Goal: Information Seeking & Learning: Learn about a topic

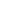
click at [0, 0] on html at bounding box center [0, 0] width 0 height 0
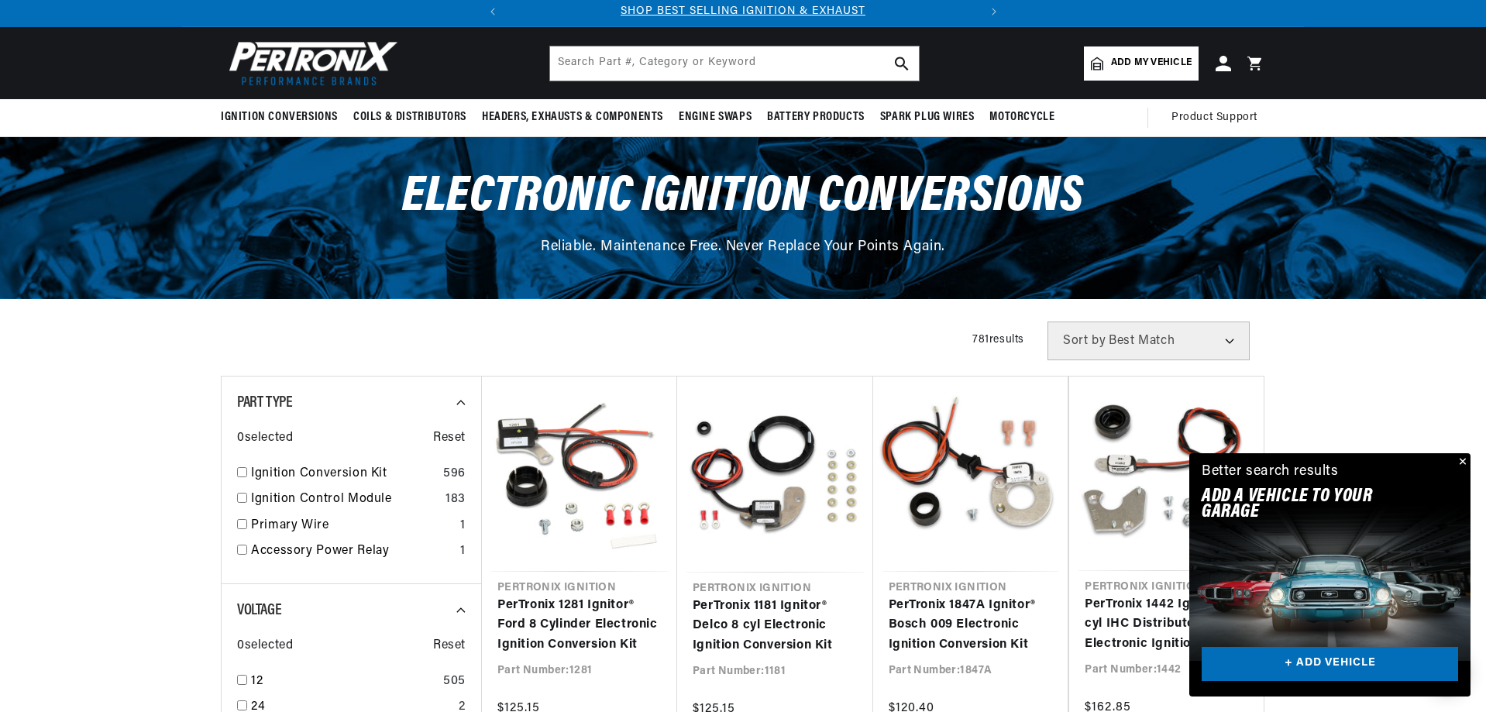
scroll to position [155, 0]
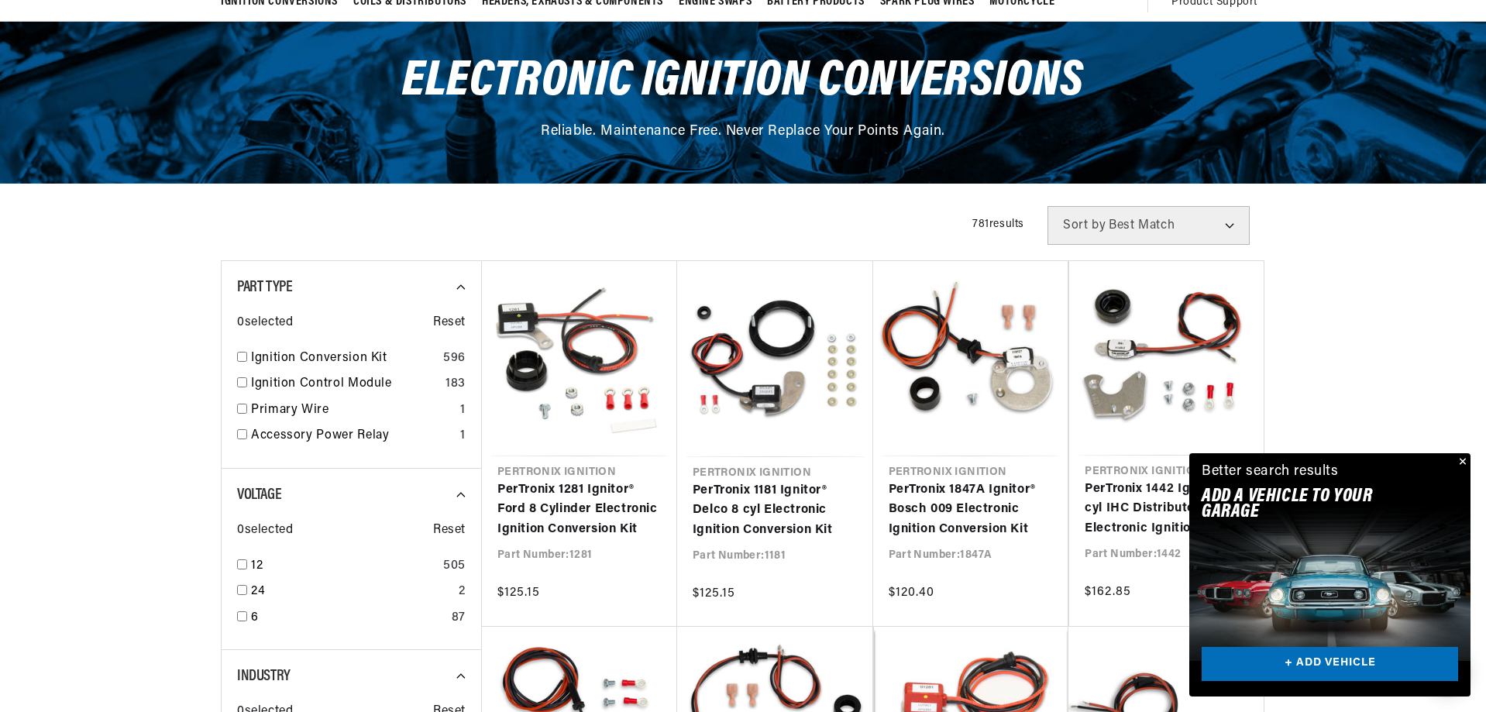
click at [1465, 462] on button "Close" at bounding box center [1460, 462] width 19 height 19
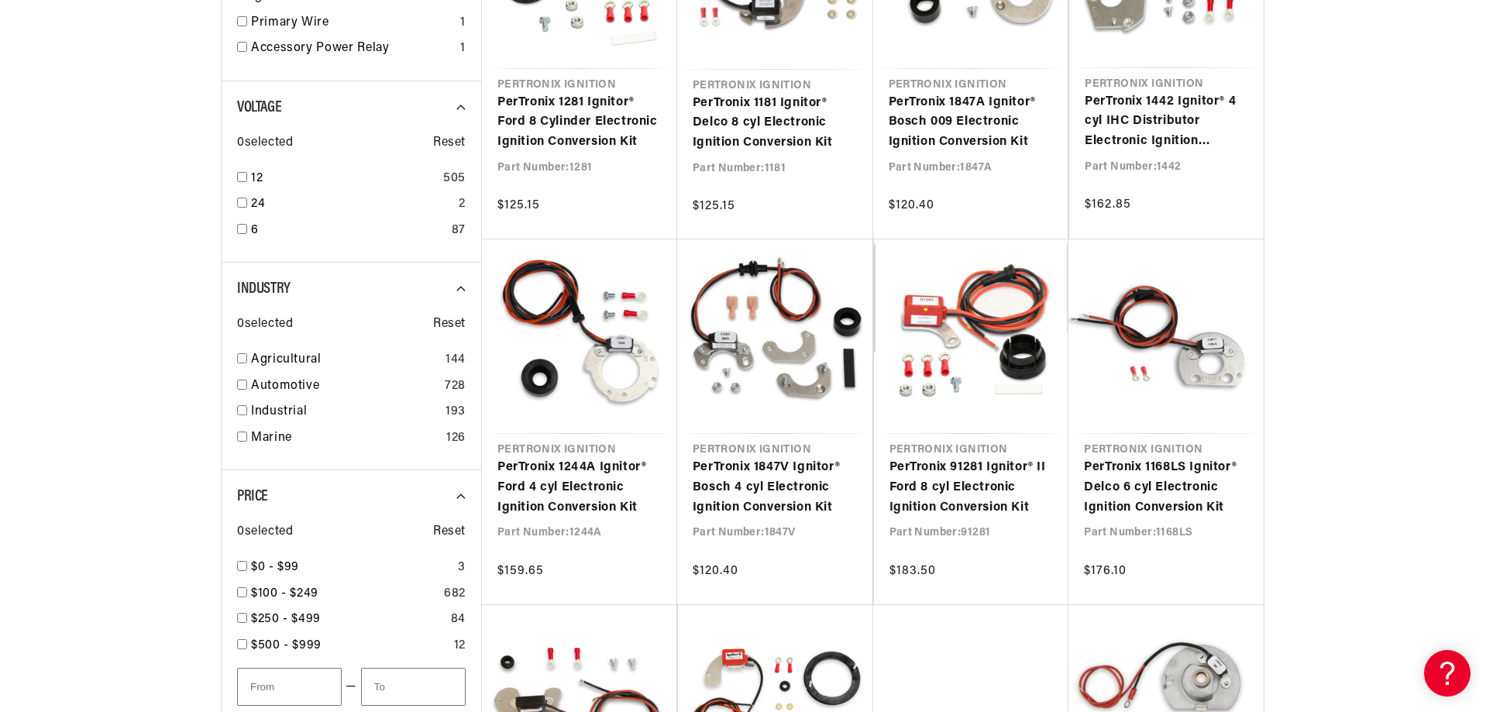
scroll to position [0, 469]
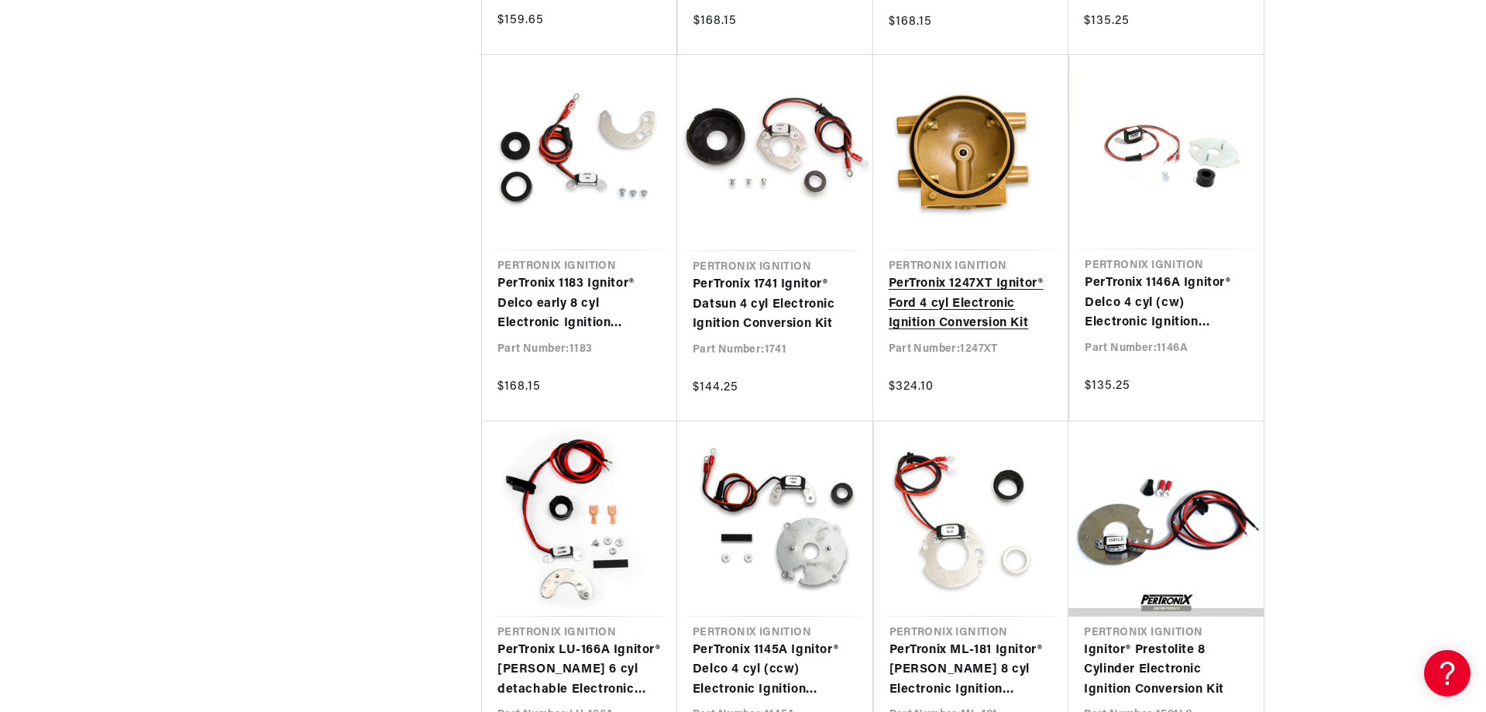
click at [994, 274] on link "PerTronix 1247XT Ignitor® Ford 4 cyl Electronic Ignition Conversion Kit" at bounding box center [970, 304] width 164 height 60
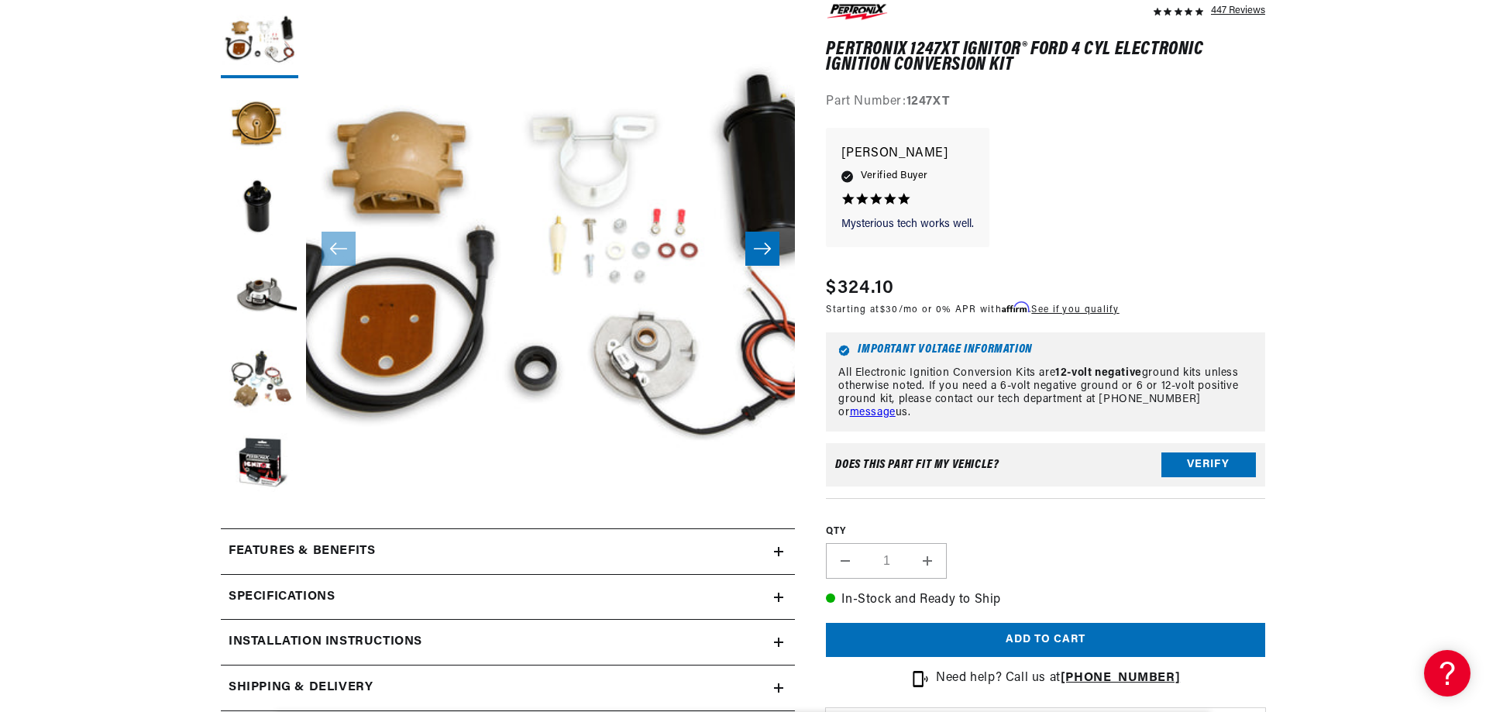
scroll to position [0, 469]
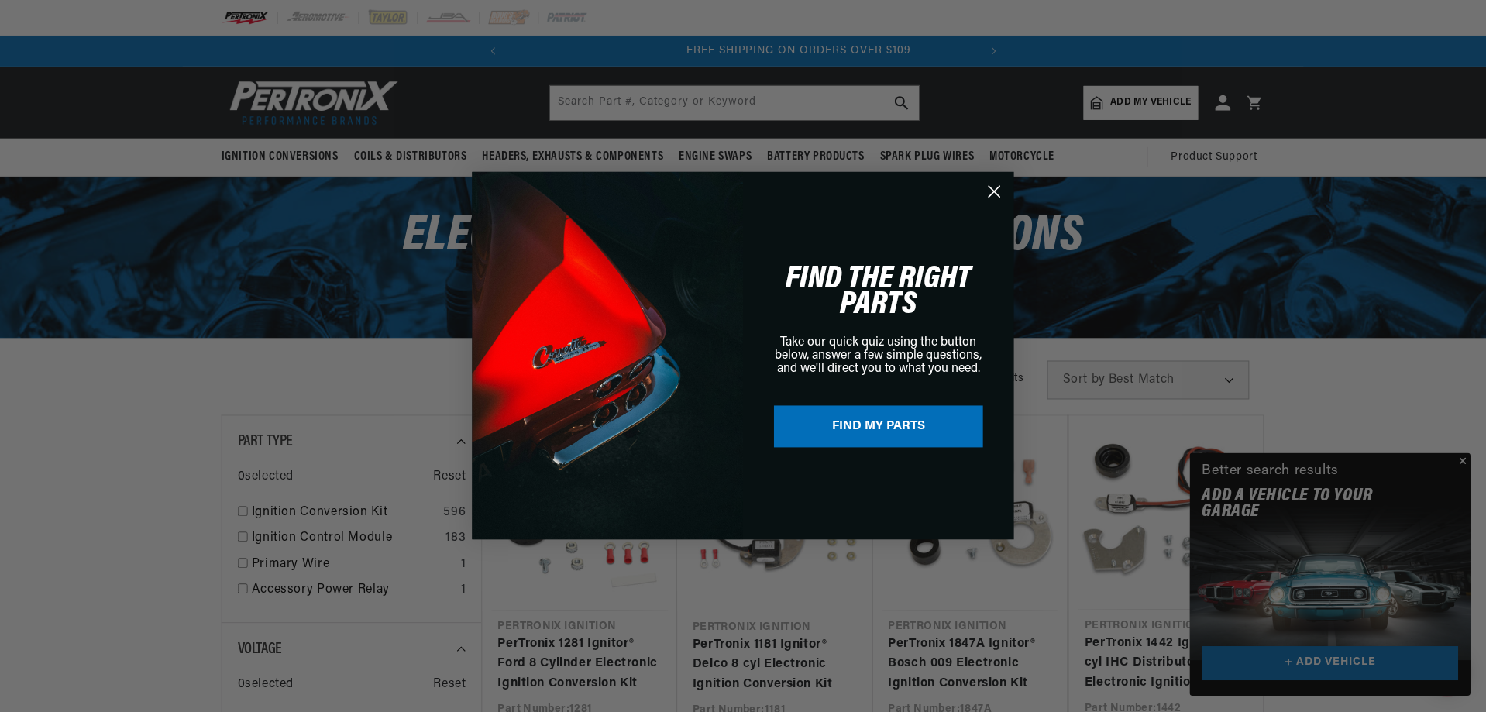
scroll to position [0, 469]
click at [997, 193] on icon "Close dialog" at bounding box center [995, 192] width 11 height 11
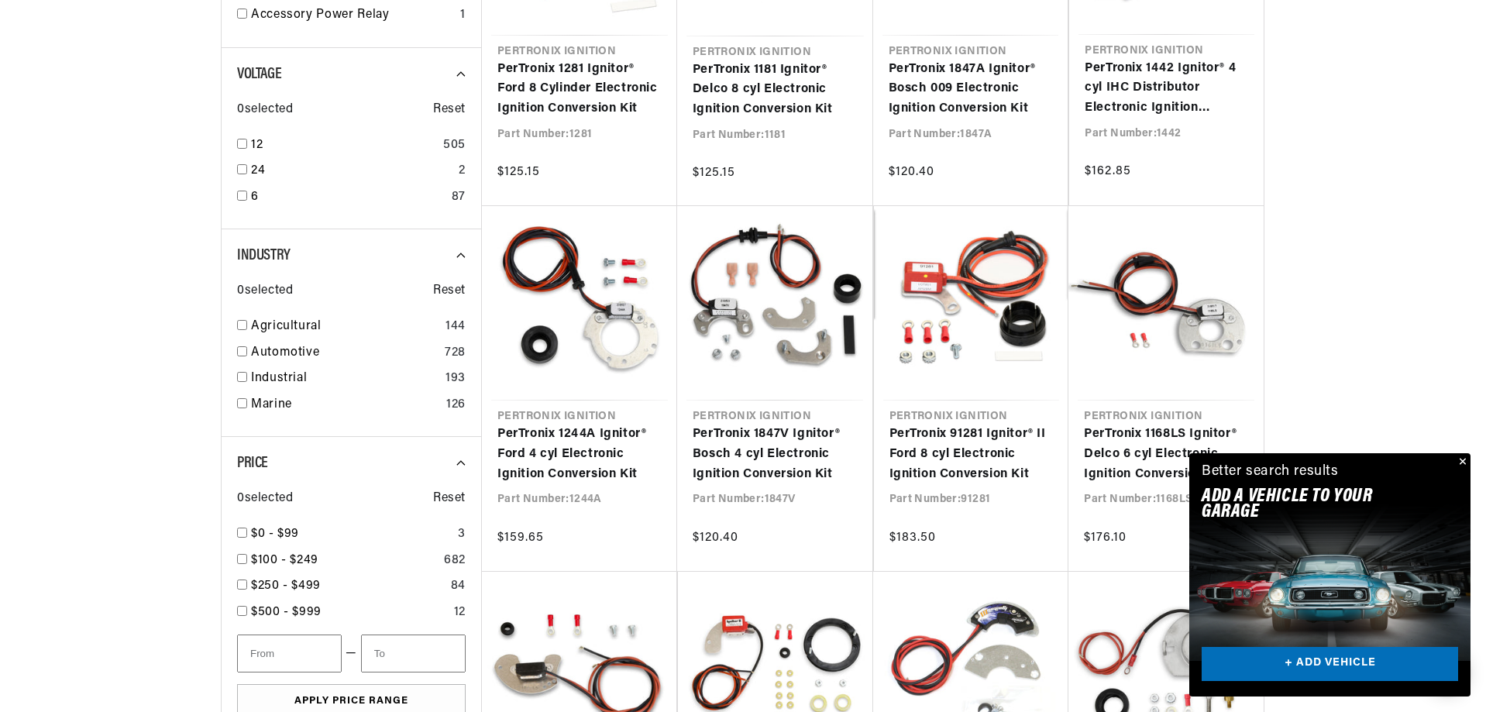
scroll to position [620, 0]
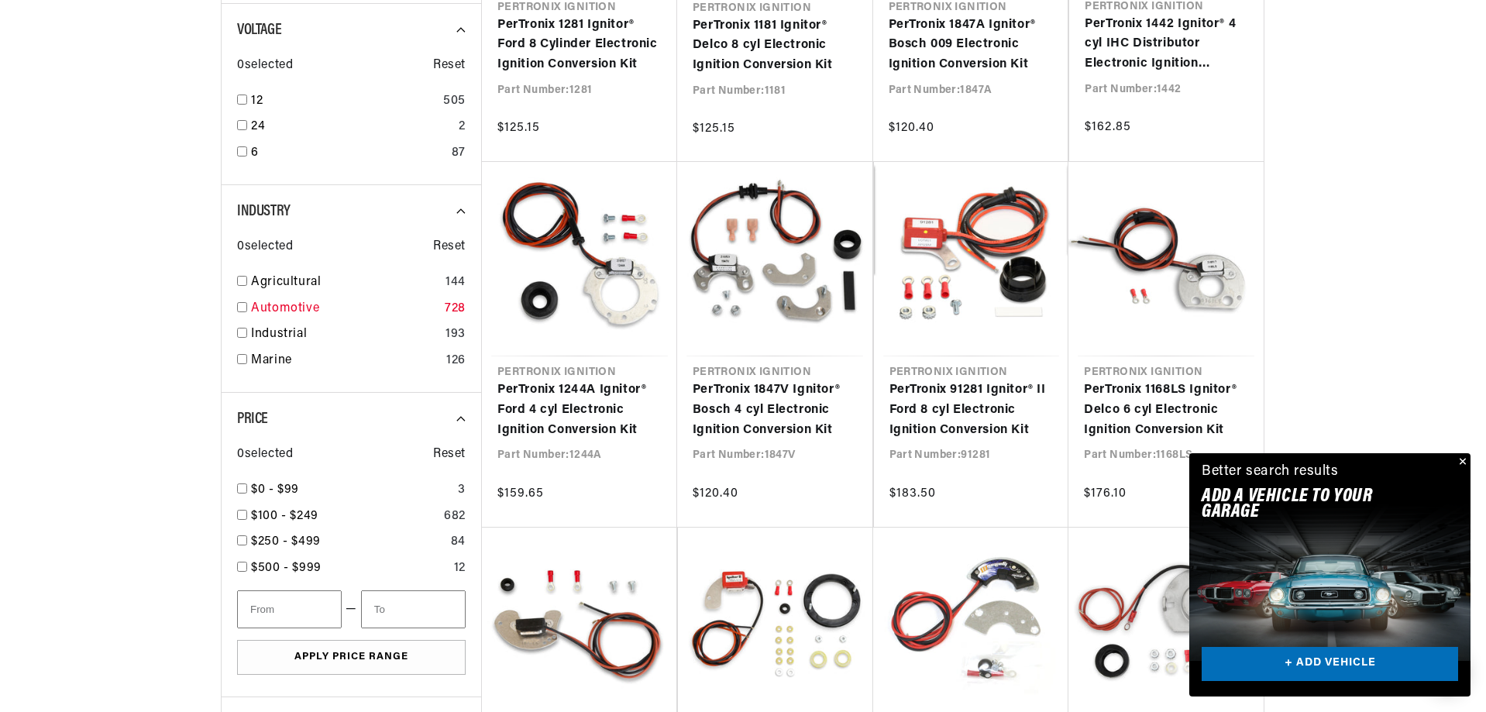
click at [240, 311] on input "checkbox" at bounding box center [242, 307] width 10 height 10
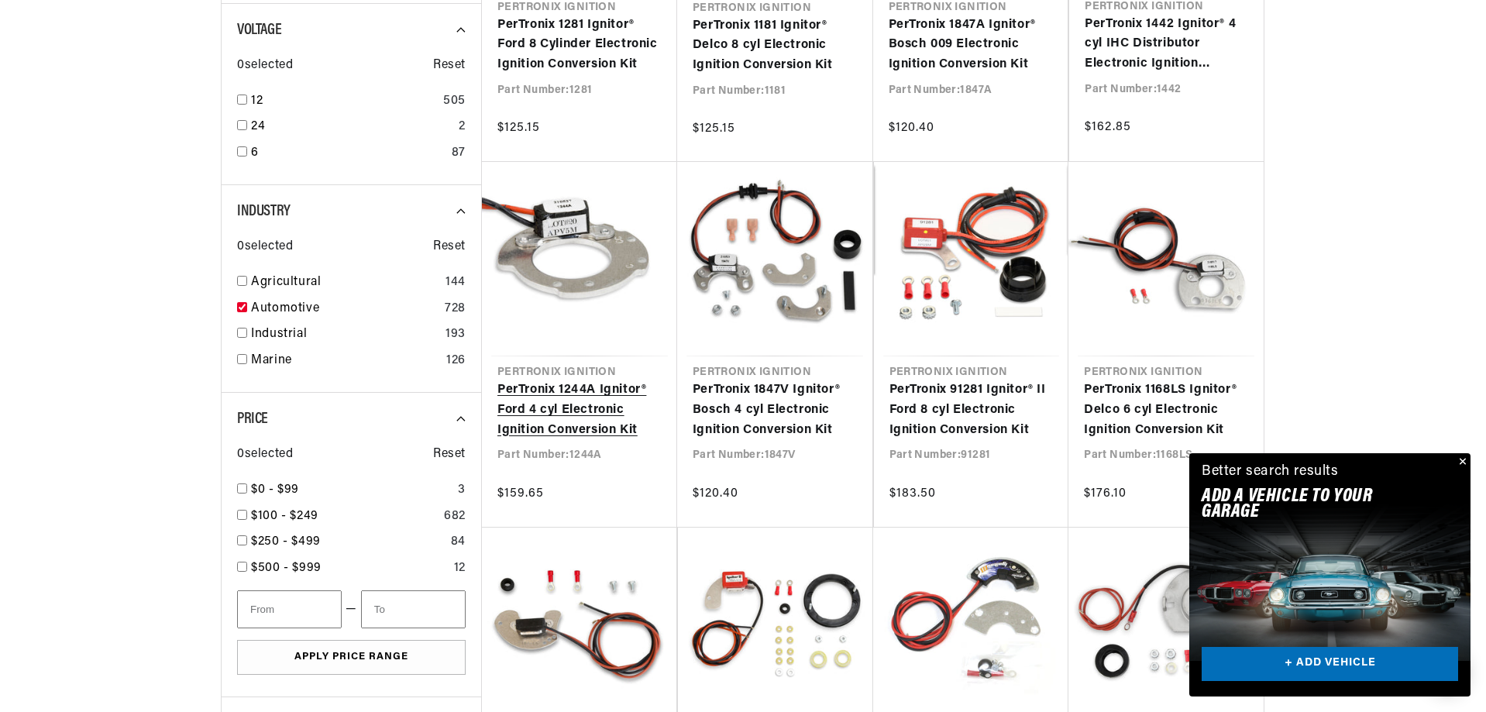
checkbox input "true"
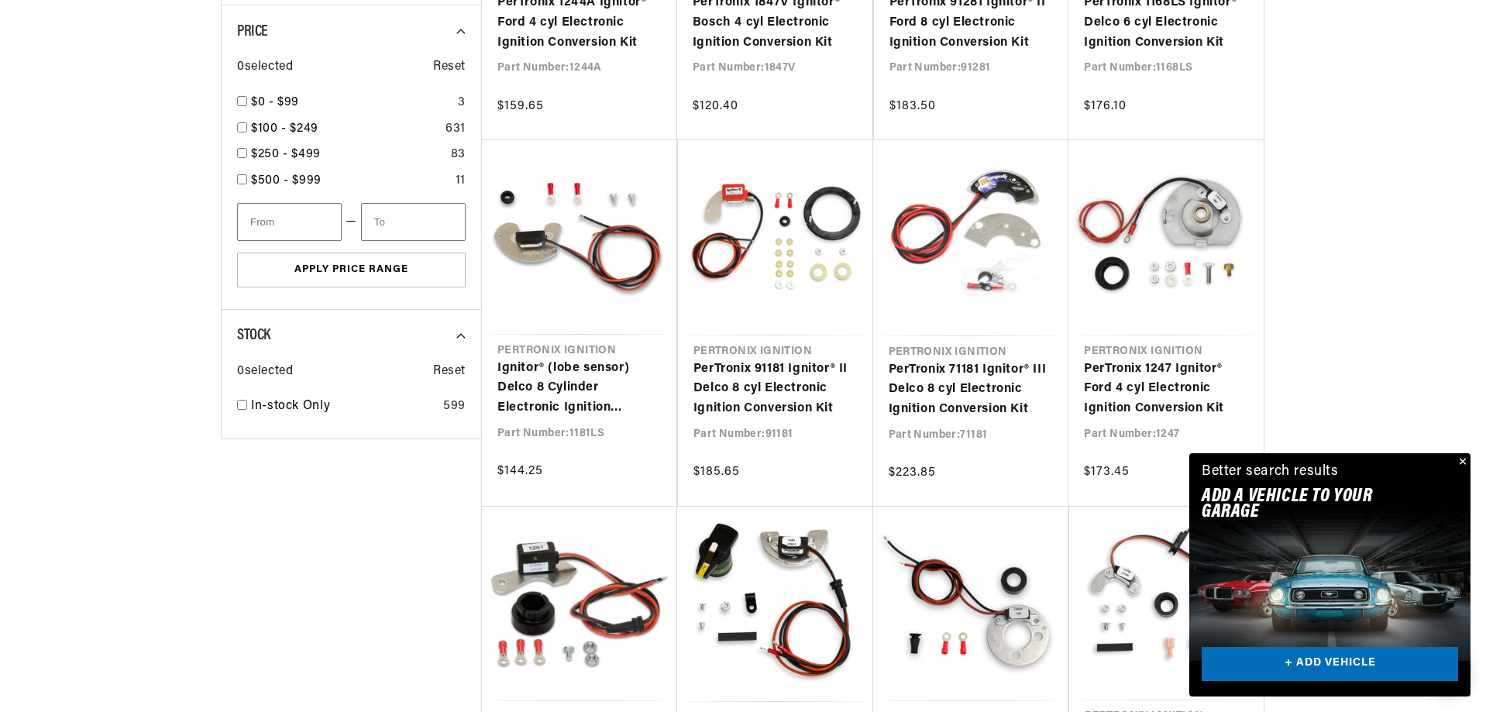
click at [1460, 455] on button "Close" at bounding box center [1460, 462] width 19 height 19
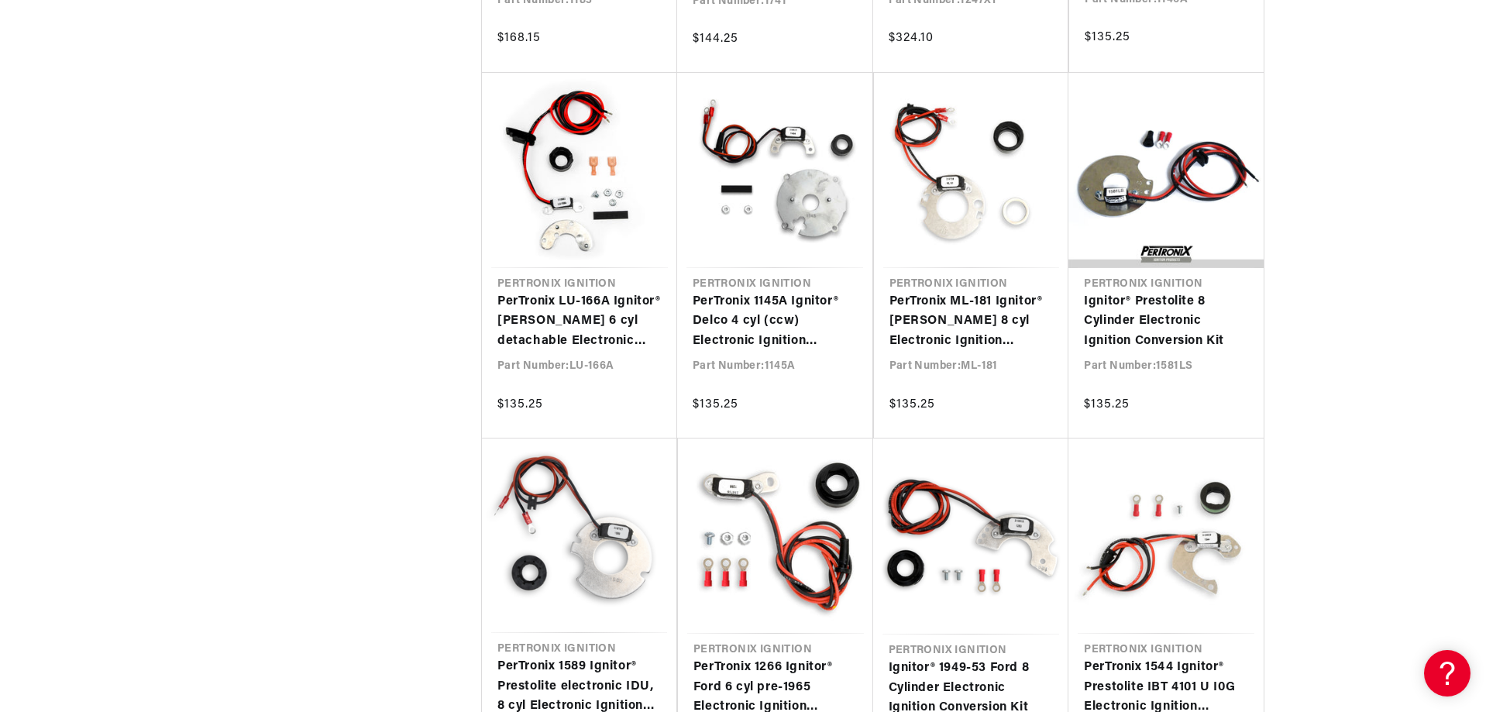
scroll to position [0, 469]
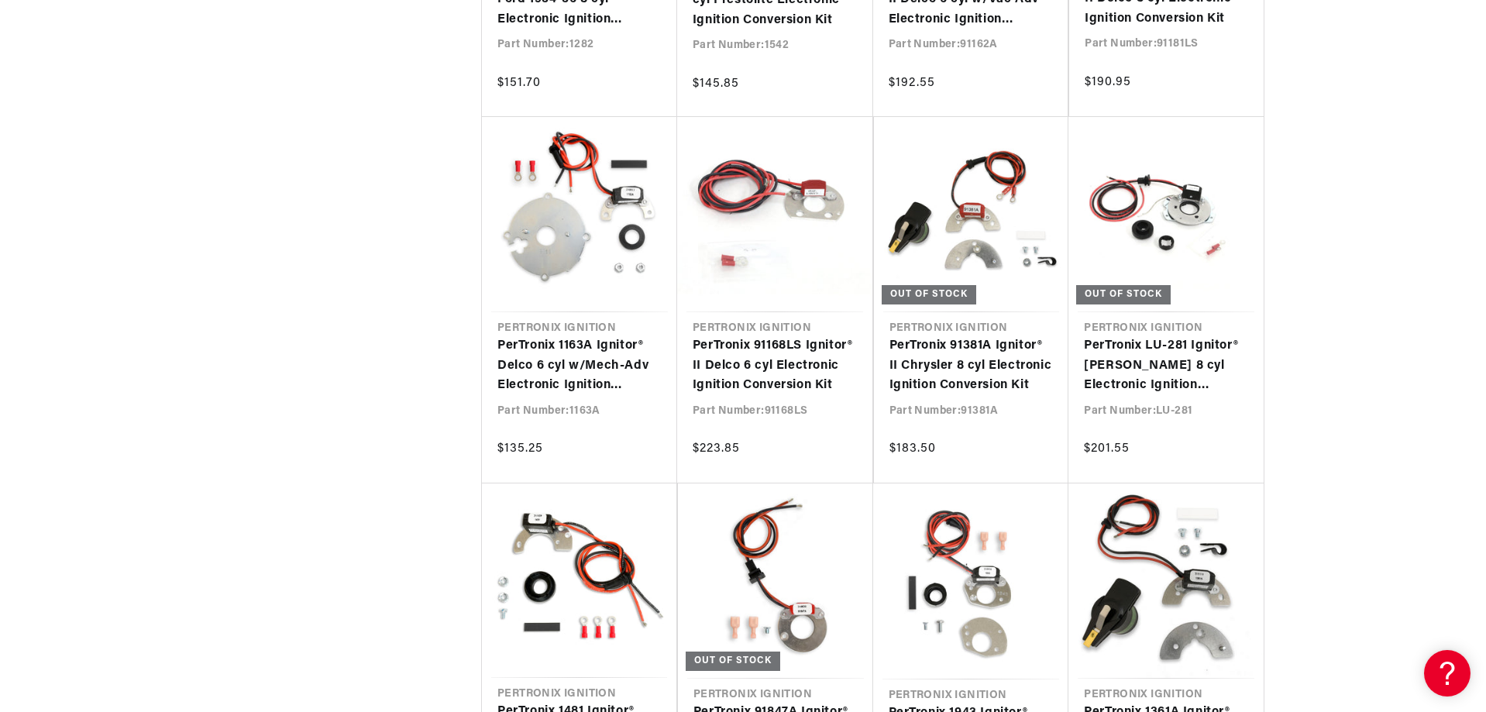
scroll to position [4168, 0]
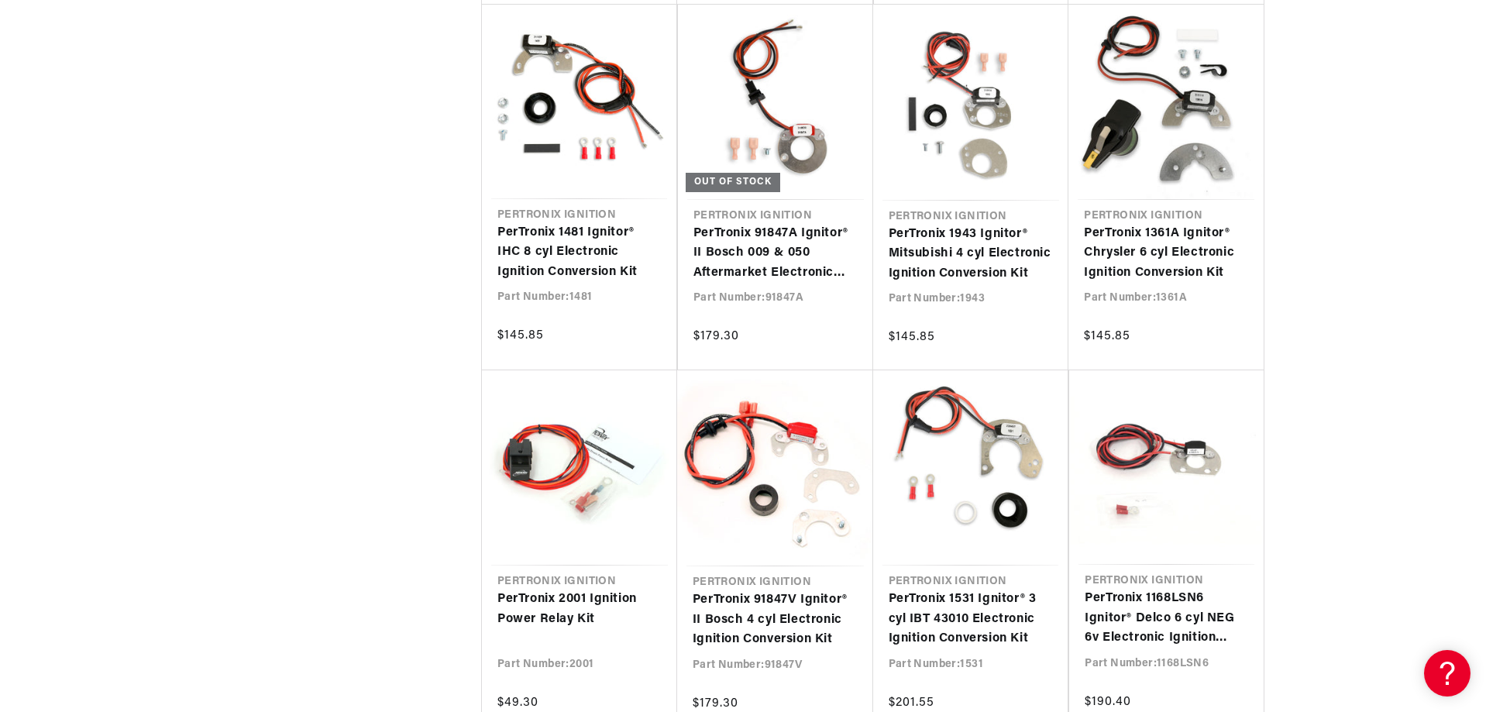
scroll to position [4725, 0]
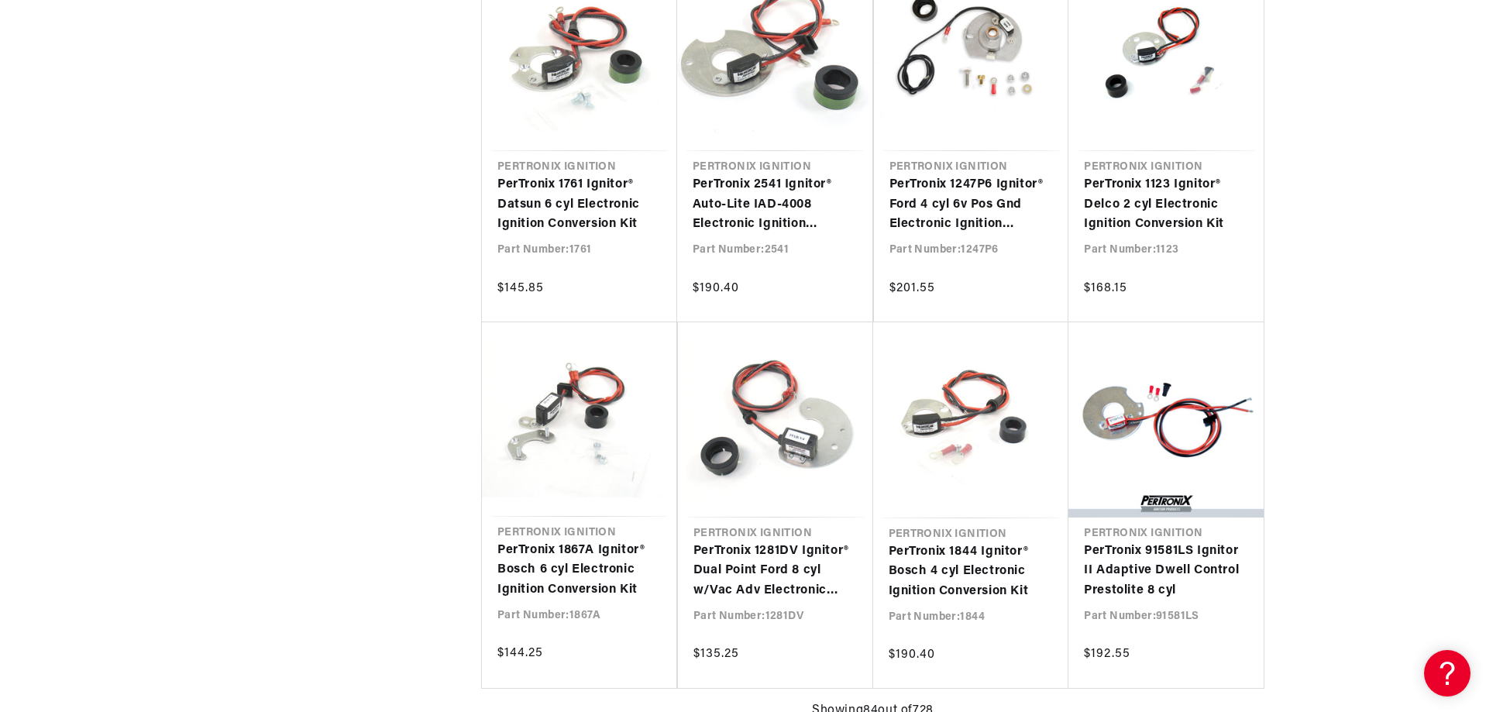
scroll to position [6738, 0]
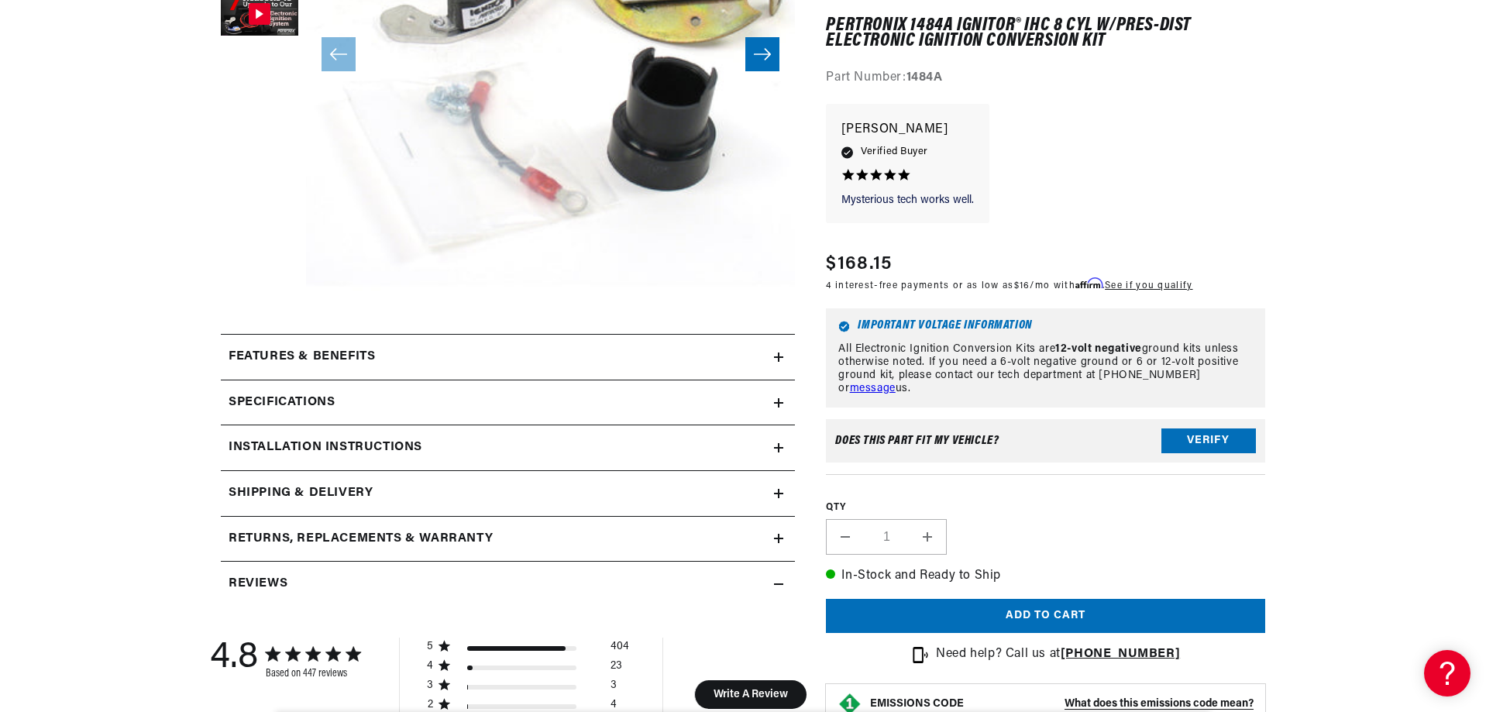
scroll to position [465, 0]
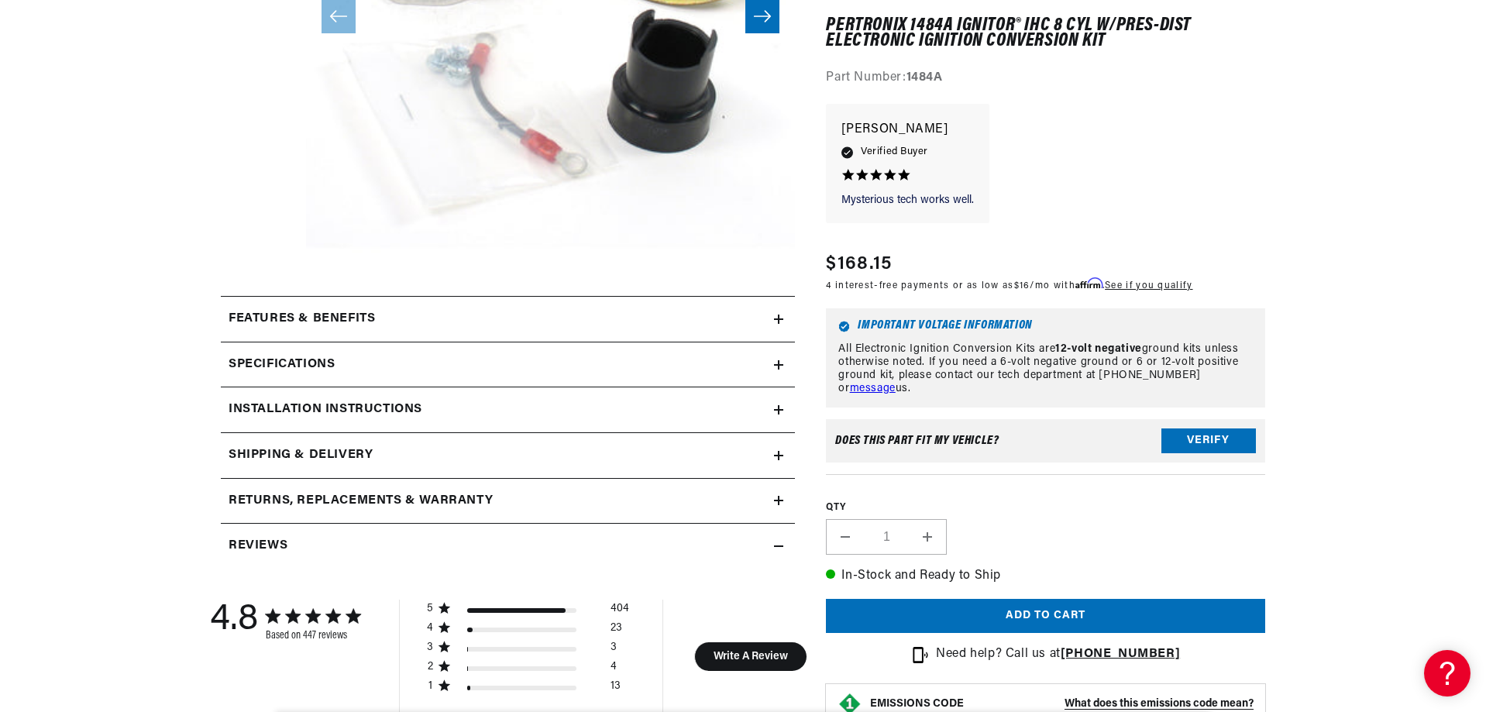
click at [382, 409] on h2 "Installation instructions" at bounding box center [325, 410] width 194 height 20
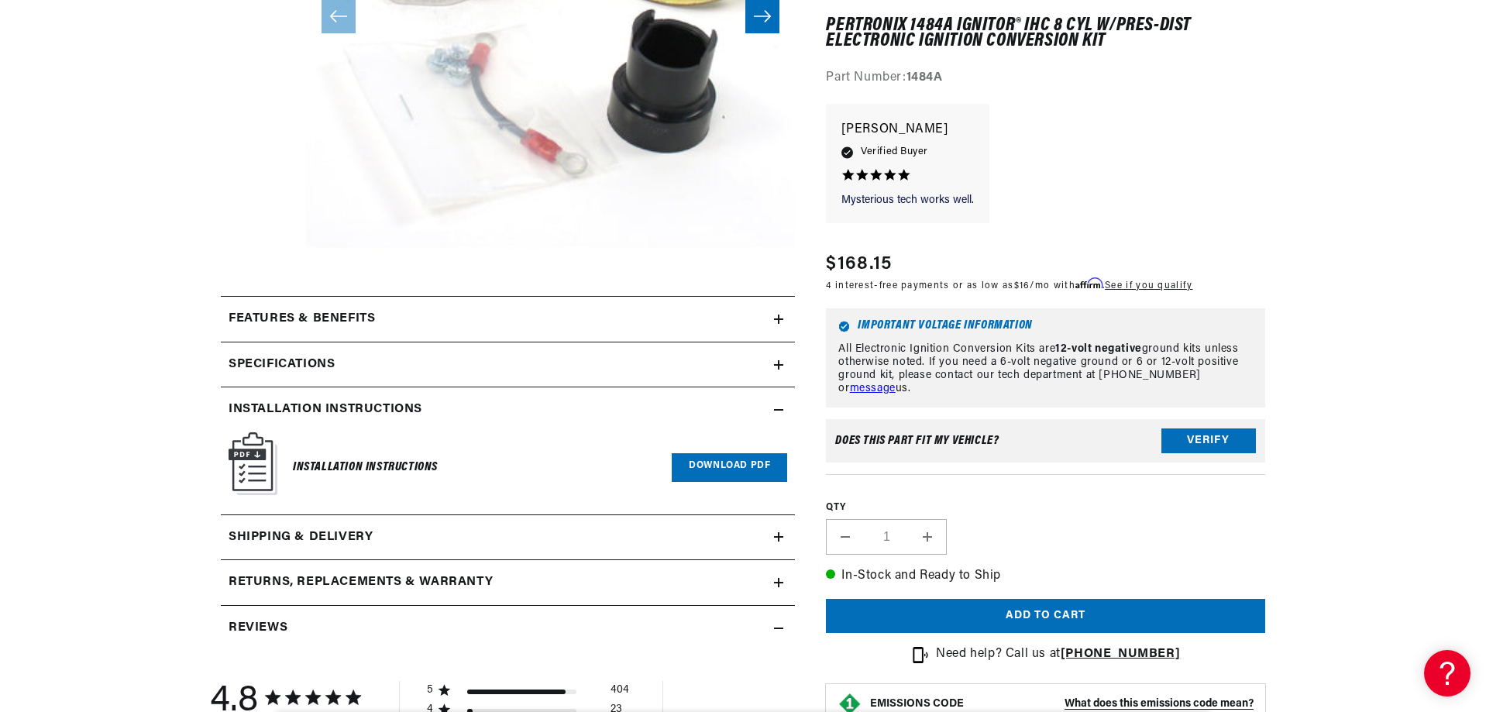
click at [424, 578] on h2 "Returns, Replacements & Warranty" at bounding box center [360, 582] width 264 height 20
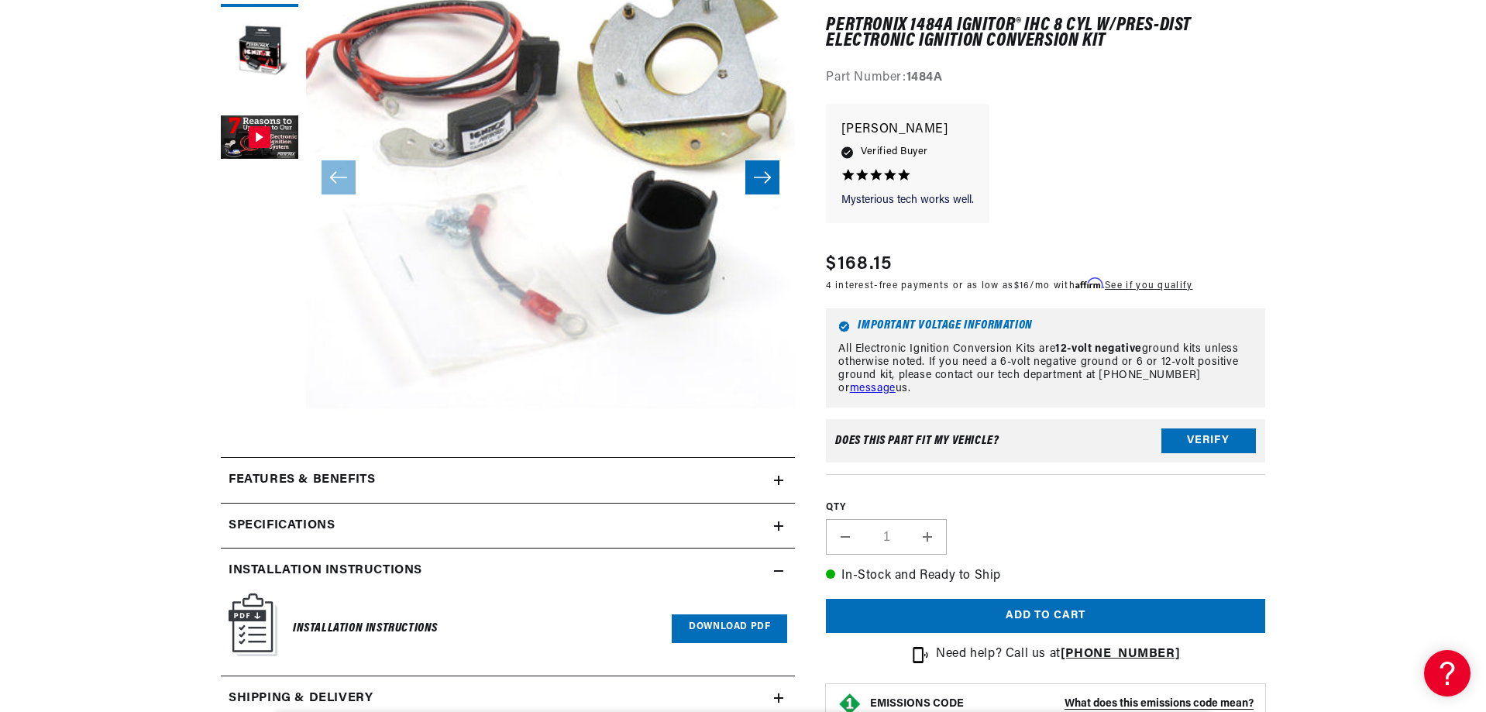
scroll to position [387, 0]
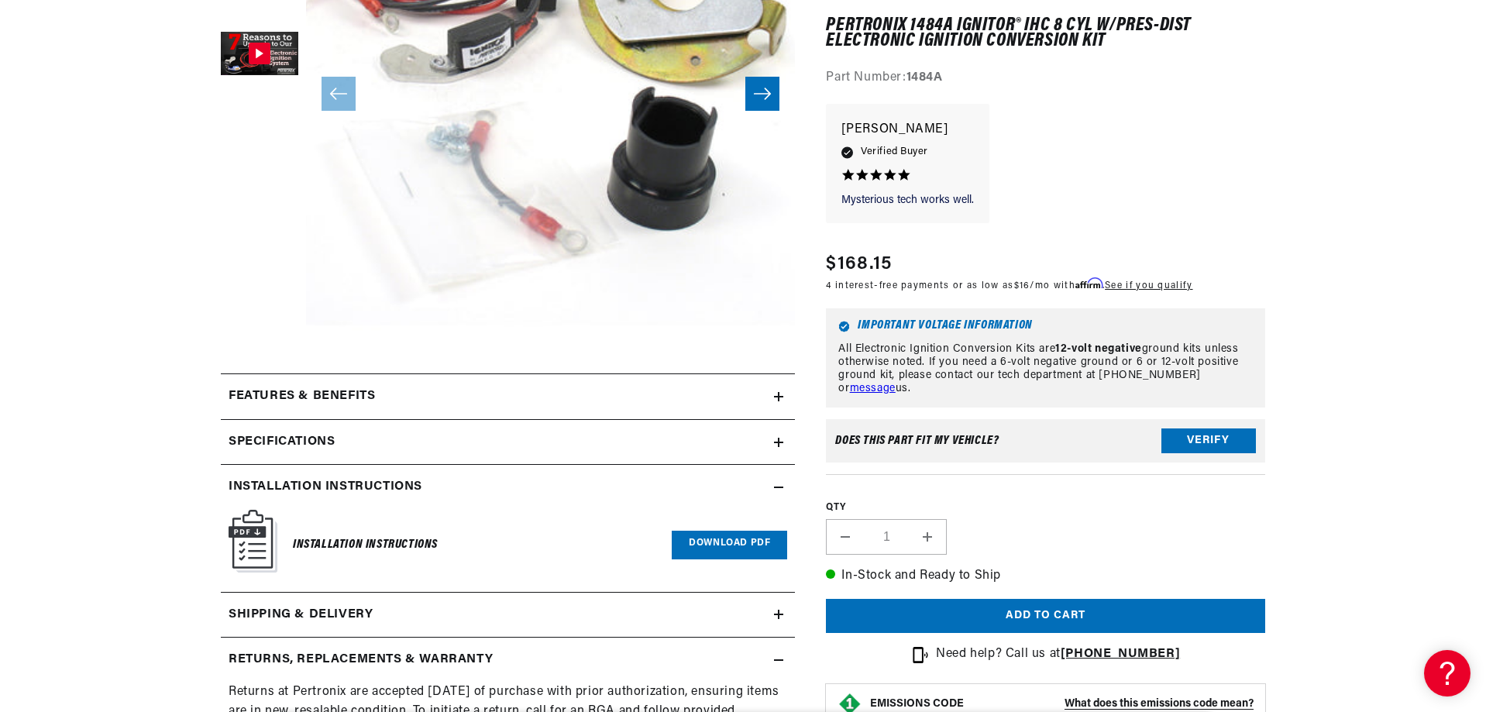
click at [441, 441] on div "Specifications" at bounding box center [497, 442] width 553 height 20
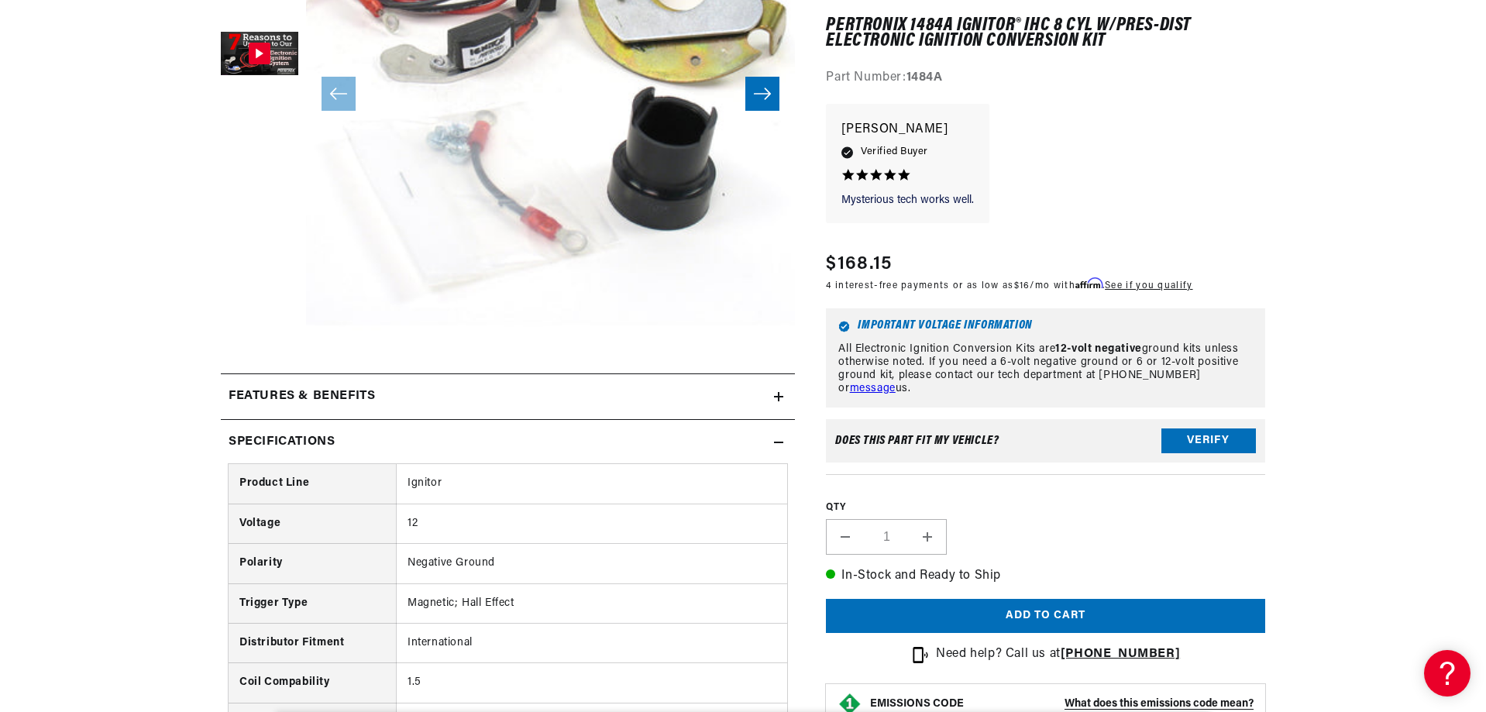
scroll to position [0, 0]
click at [460, 409] on summary "Features & Benefits" at bounding box center [508, 396] width 574 height 45
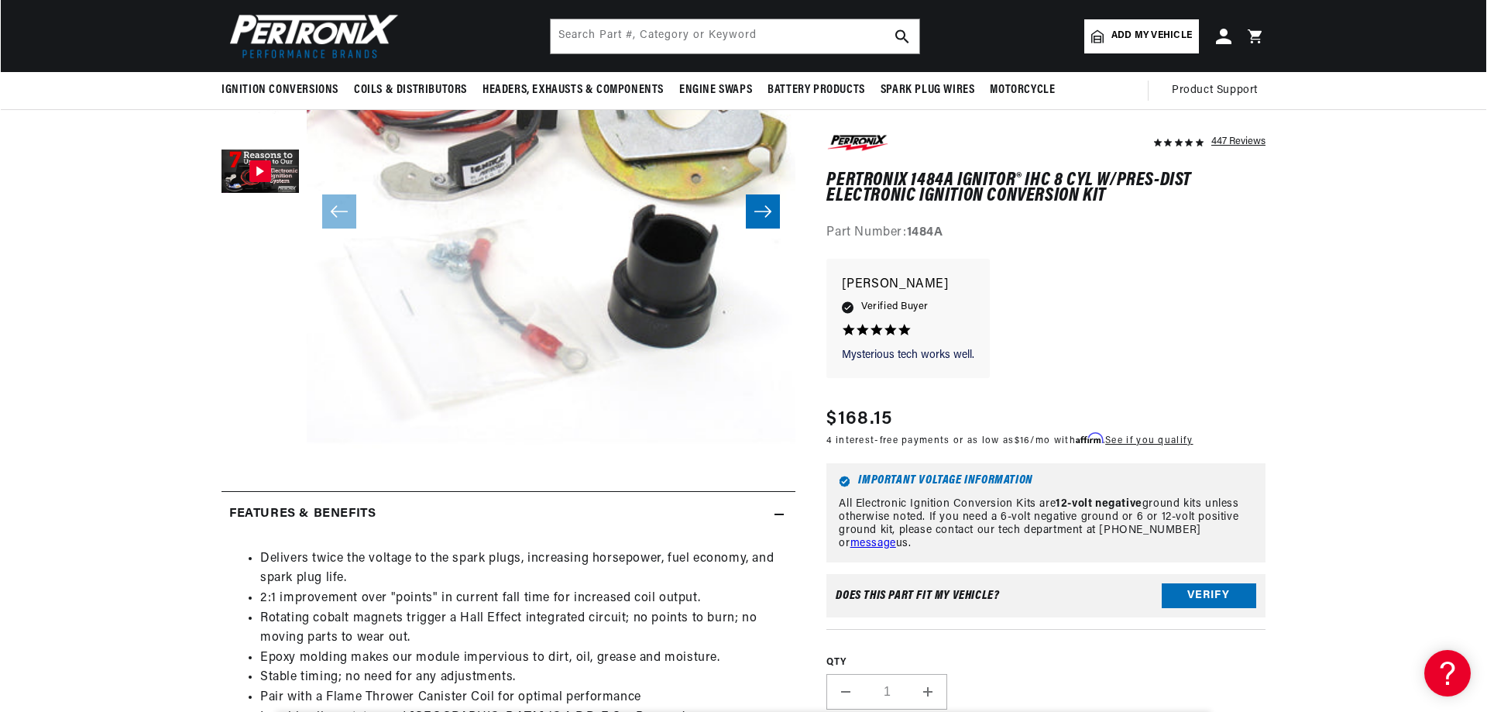
scroll to position [155, 0]
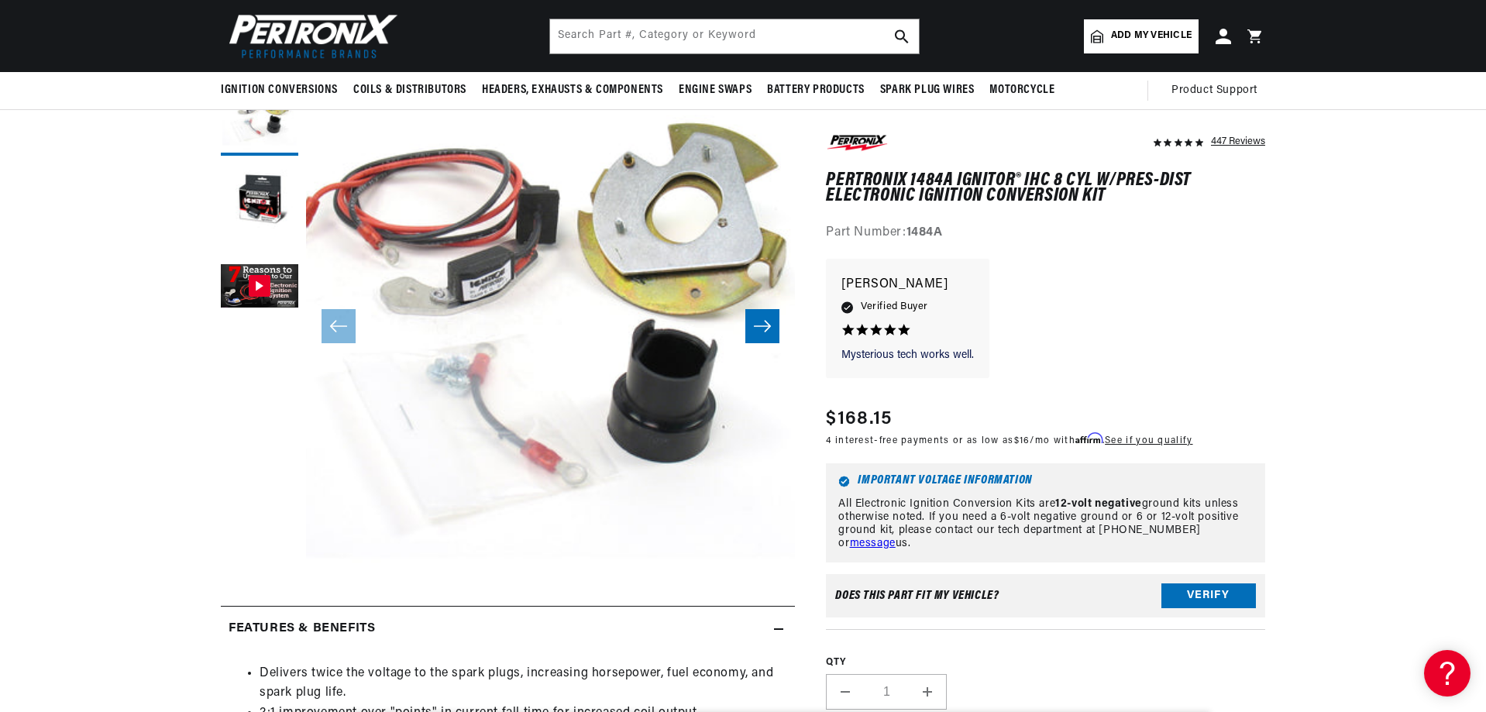
click at [257, 616] on button "Open media 1 in modal" at bounding box center [257, 616] width 0 height 0
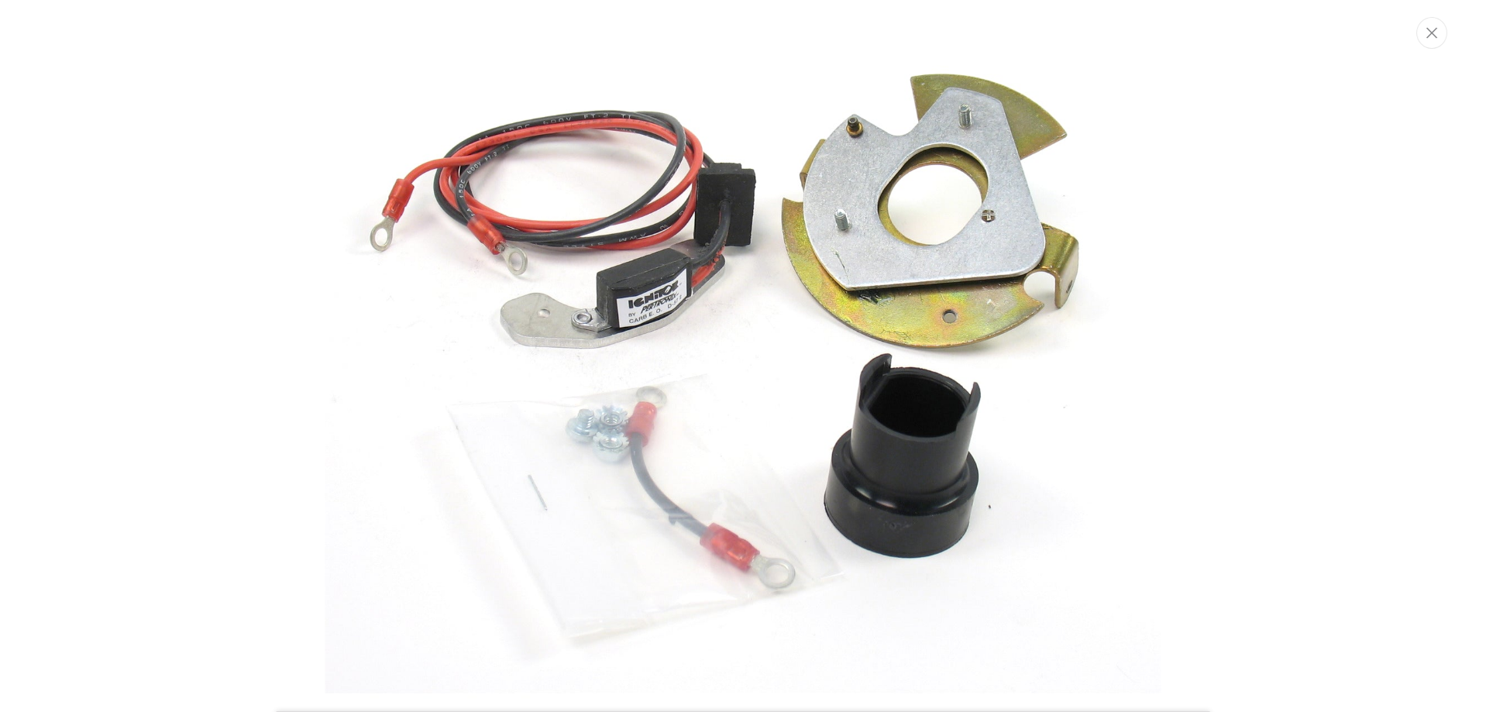
scroll to position [78, 0]
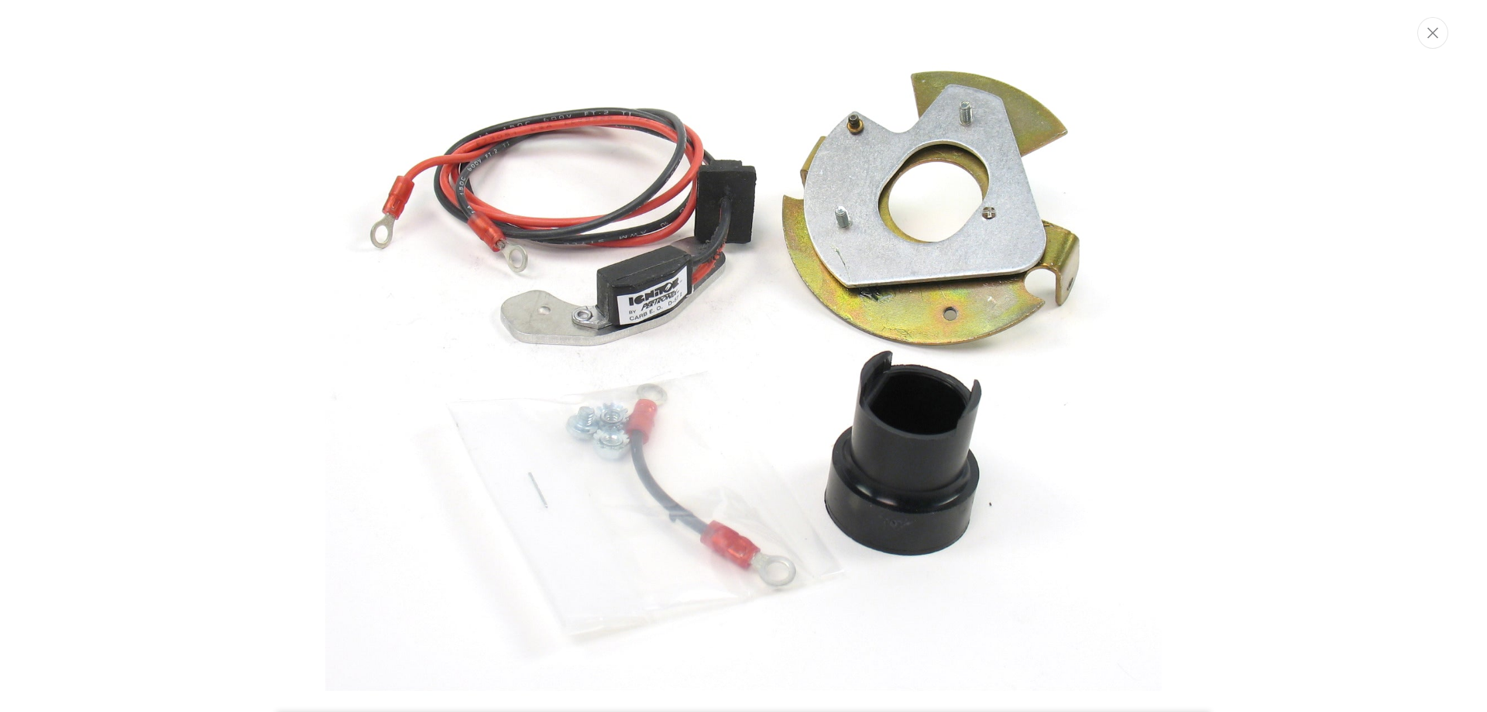
click at [774, 417] on img "Media gallery" at bounding box center [743, 355] width 836 height 836
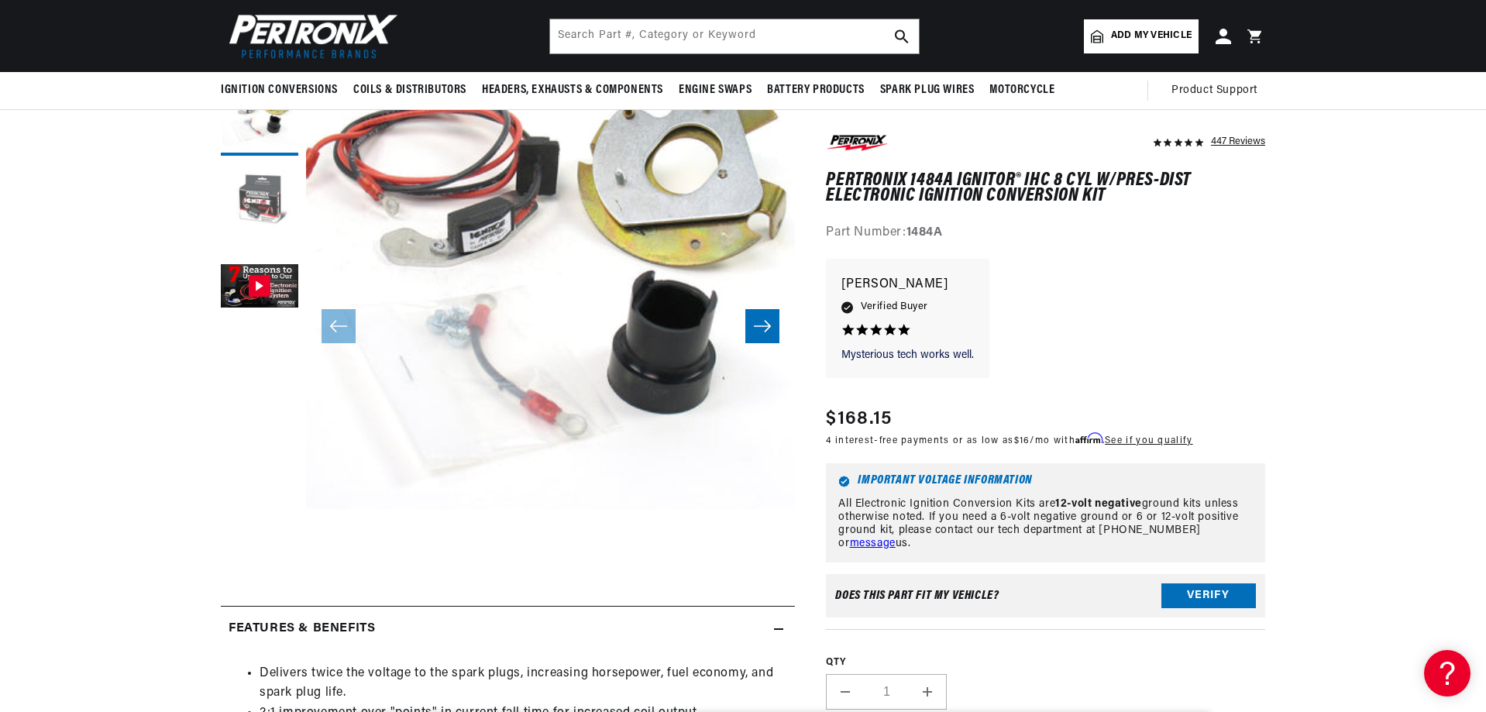
click at [256, 197] on button "Load image 2 in gallery view" at bounding box center [259, 201] width 77 height 77
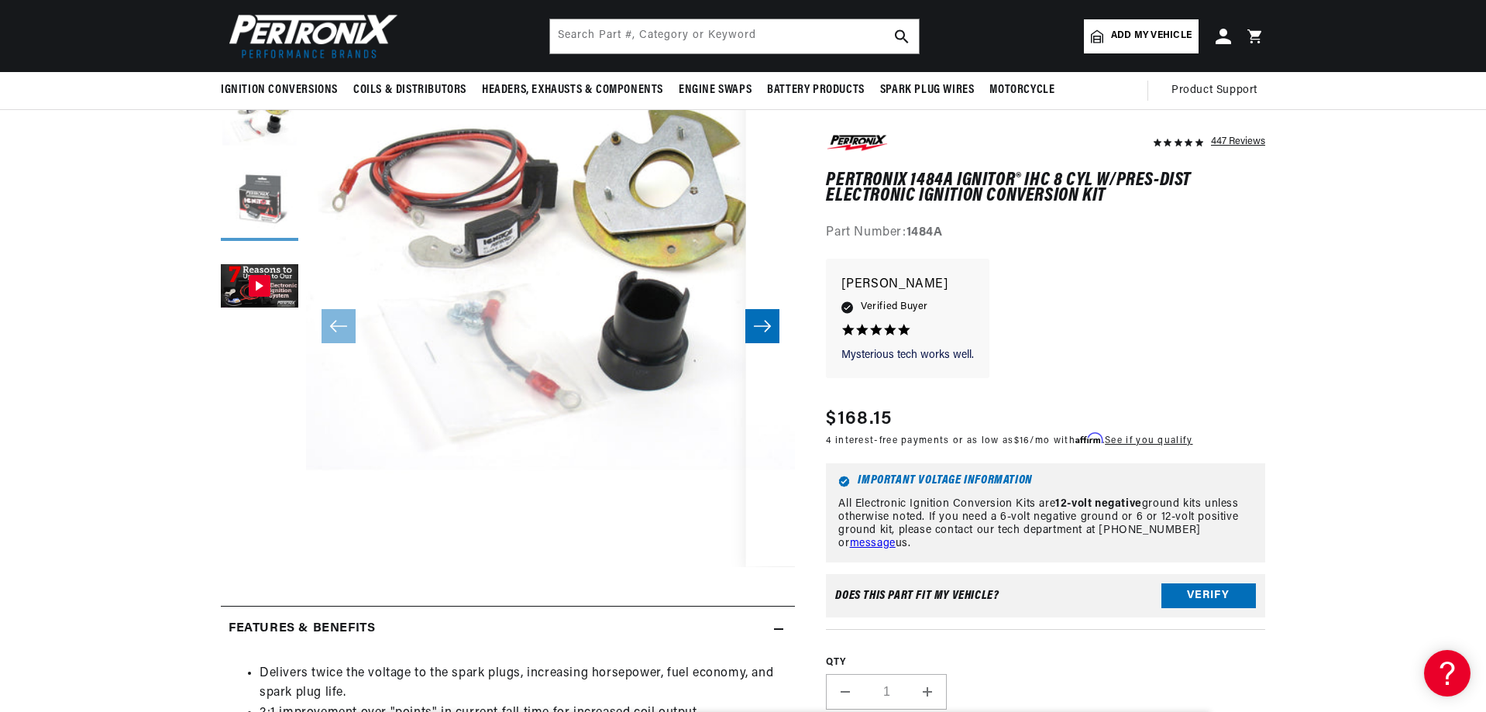
scroll to position [0, 0]
